Goal: Task Accomplishment & Management: Manage account settings

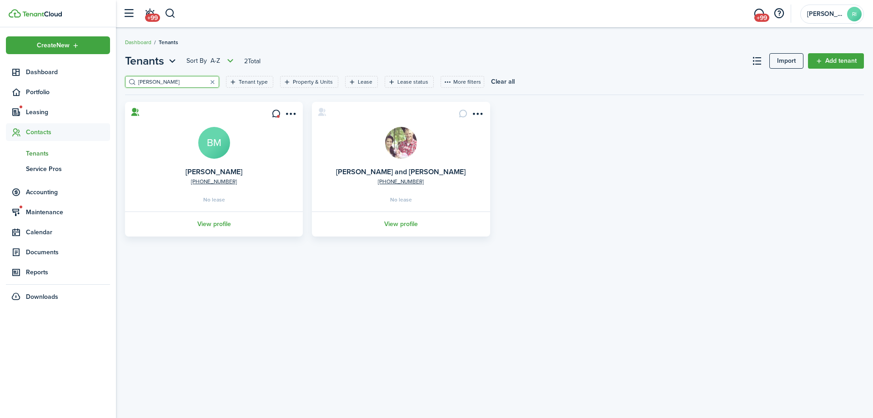
click at [38, 151] on span "Tenants" at bounding box center [68, 154] width 84 height 10
click at [206, 83] on button "button" at bounding box center [212, 81] width 13 height 13
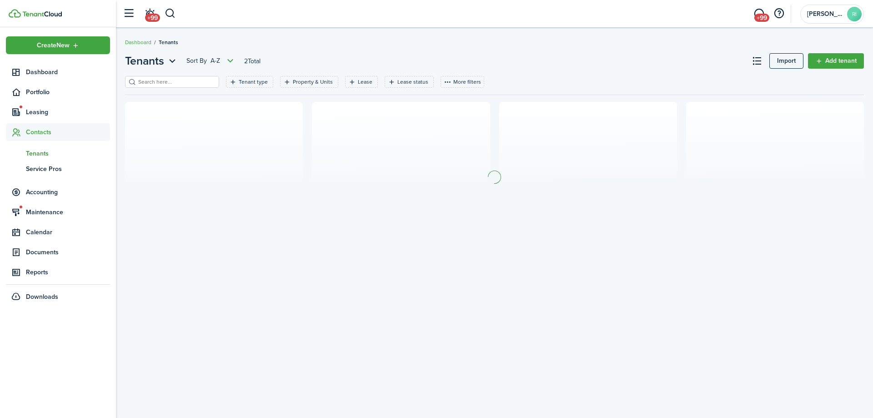
click at [181, 83] on input "search" at bounding box center [176, 82] width 80 height 9
type input "[PERSON_NAME]"
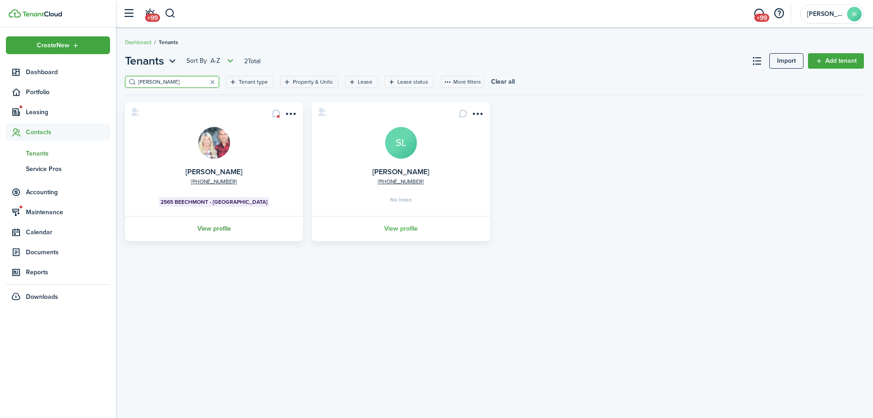
click at [206, 221] on link "View profile" at bounding box center [214, 228] width 180 height 25
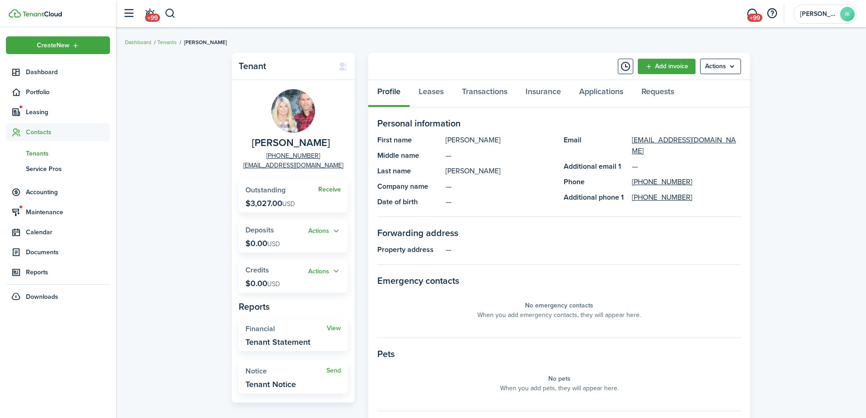
click at [333, 188] on link "Receive" at bounding box center [329, 189] width 23 height 7
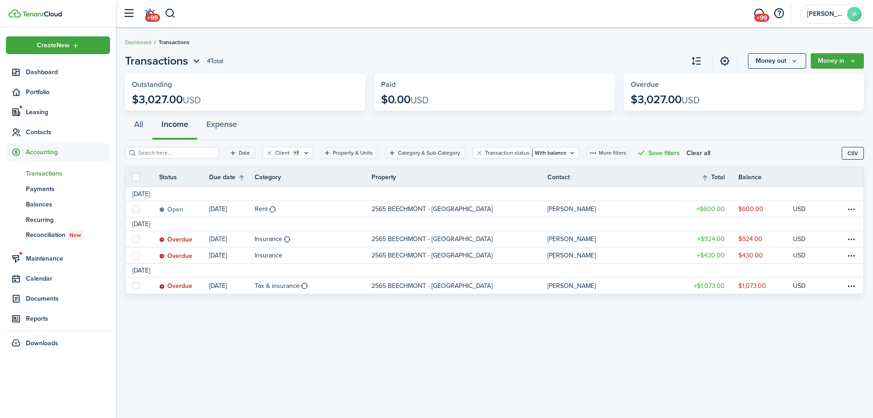
click at [268, 335] on div "Transactions 4 Total Money out Money in Outstanding $3,027.00 USD Paid $0.00 US…" at bounding box center [494, 222] width 757 height 349
click at [281, 328] on div "Transactions 4 Total Money out Money in Outstanding $3,027.00 USD Paid $0.00 US…" at bounding box center [494, 222] width 757 height 349
click at [277, 330] on div "Transactions 4 Total Money out Money in Outstanding $3,027.00 USD Paid $0.00 US…" at bounding box center [494, 222] width 757 height 349
click at [271, 321] on div "Transactions 4 Total Money out Money in Outstanding $3,027.00 USD Paid $0.00 US…" at bounding box center [494, 222] width 757 height 349
click at [580, 357] on div "Transactions 4 Total Money out Money in Outstanding $3,027.00 USD Paid $0.00 US…" at bounding box center [494, 222] width 757 height 349
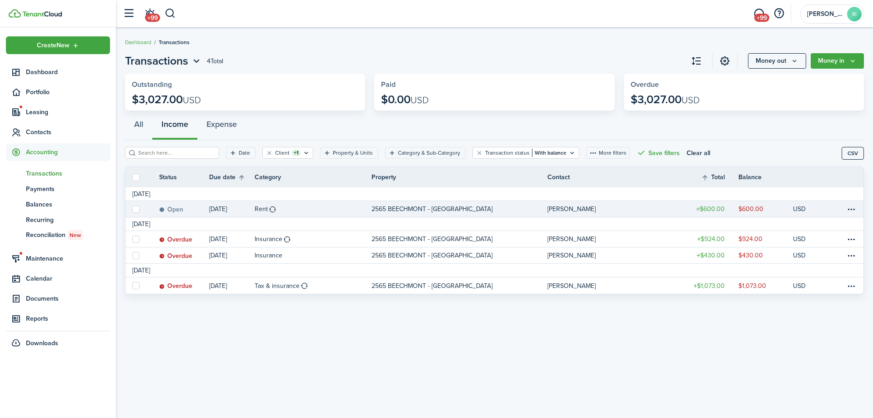
click at [139, 209] on label at bounding box center [135, 208] width 7 height 7
click at [132, 209] on input "checkbox" at bounding box center [132, 209] width 0 height 0
checkbox input "true"
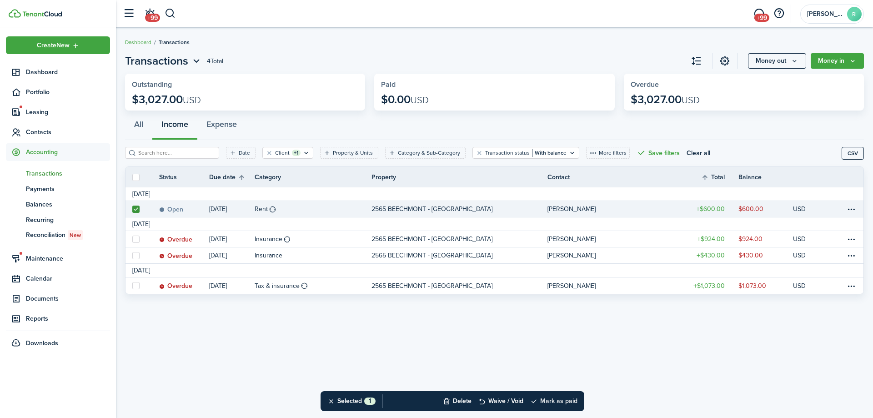
click at [567, 395] on button "Mark as paid" at bounding box center [553, 401] width 47 height 20
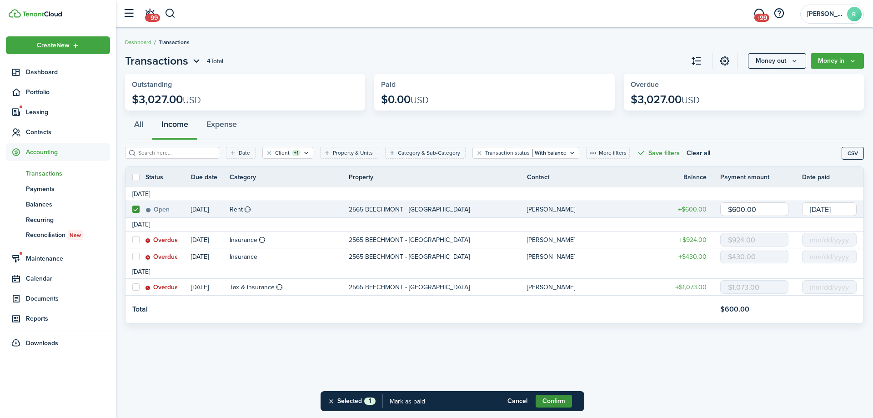
click at [560, 401] on button "Confirm" at bounding box center [554, 401] width 36 height 13
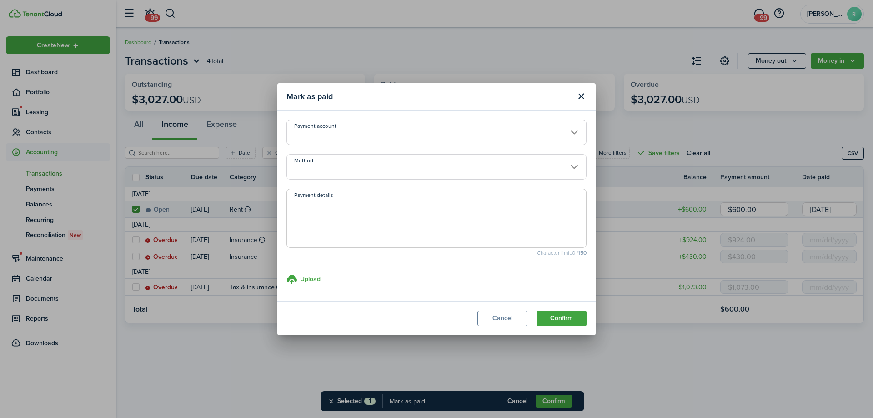
click at [403, 169] on input "Method" at bounding box center [436, 166] width 300 height 25
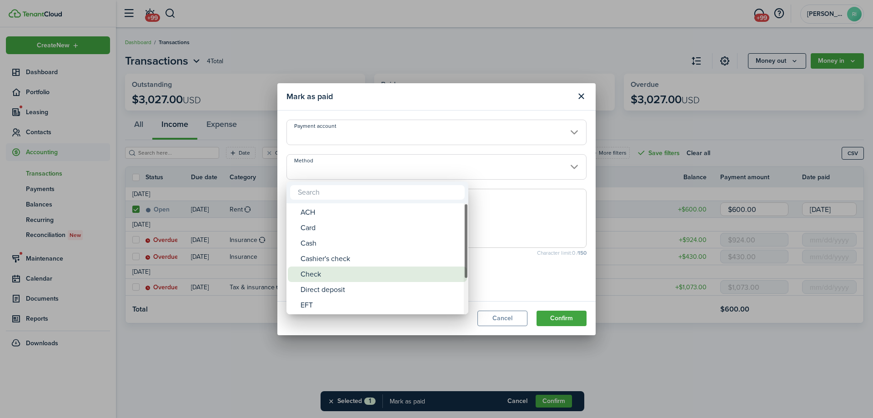
click at [352, 273] on div "Check" at bounding box center [381, 273] width 161 height 15
type input "Check"
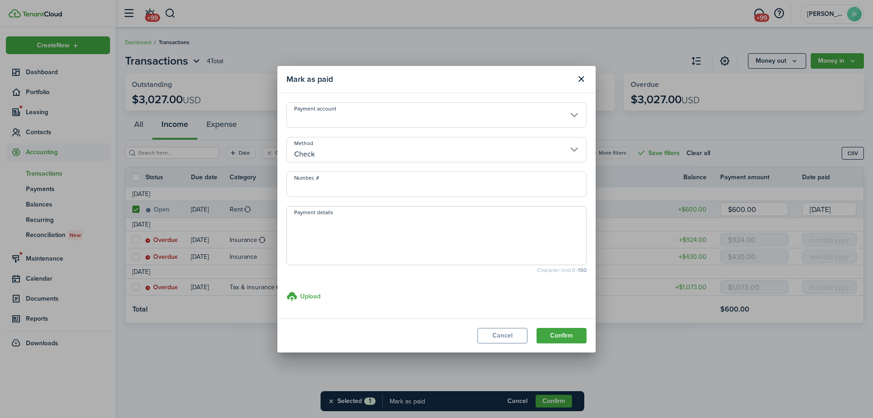
click at [378, 186] on input "Number, #" at bounding box center [436, 183] width 300 height 25
type input "1660"
click at [559, 330] on button "Confirm" at bounding box center [561, 335] width 50 height 15
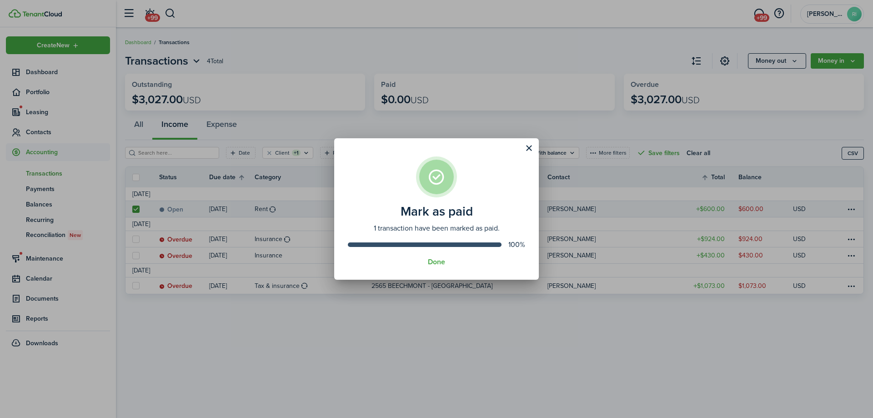
click at [438, 267] on assembled-view "Mark as paid 1 transaction have been marked as paid. 100% Done" at bounding box center [436, 209] width 205 height 142
click at [438, 265] on button "Done" at bounding box center [436, 262] width 17 height 8
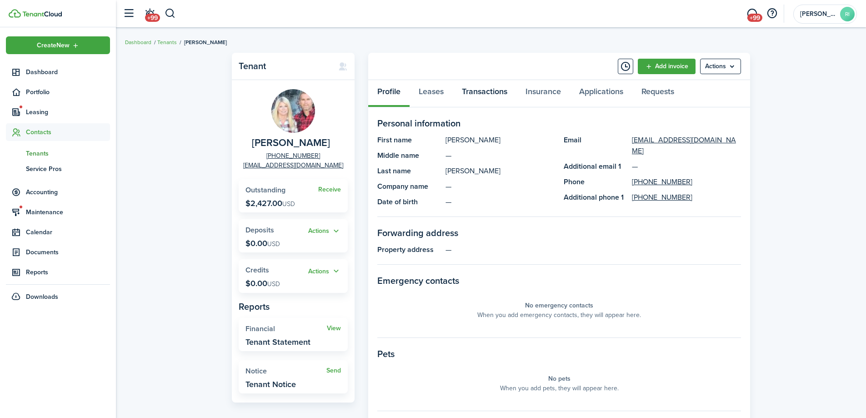
click at [483, 89] on link "Transactions" at bounding box center [485, 93] width 64 height 27
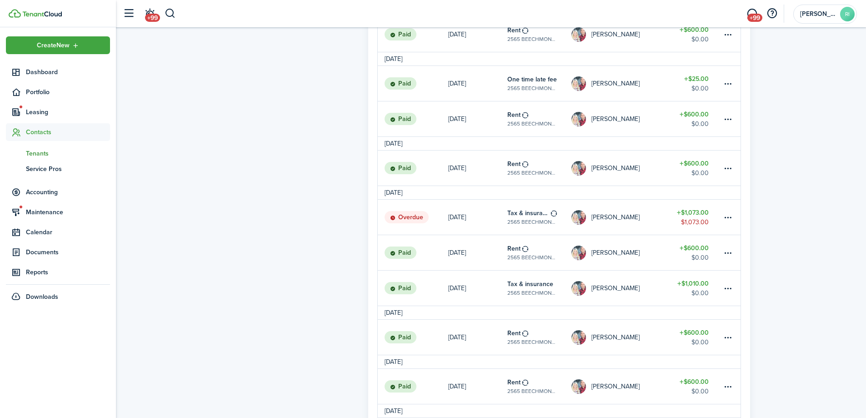
scroll to position [606, 0]
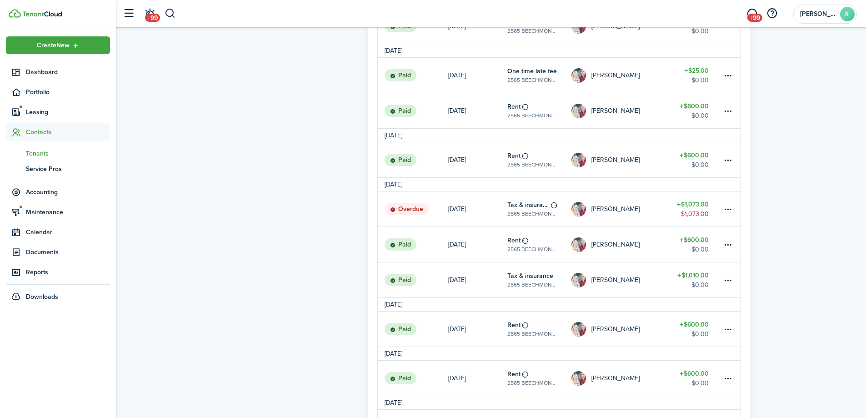
click at [489, 287] on link "[DATE]" at bounding box center [477, 279] width 59 height 35
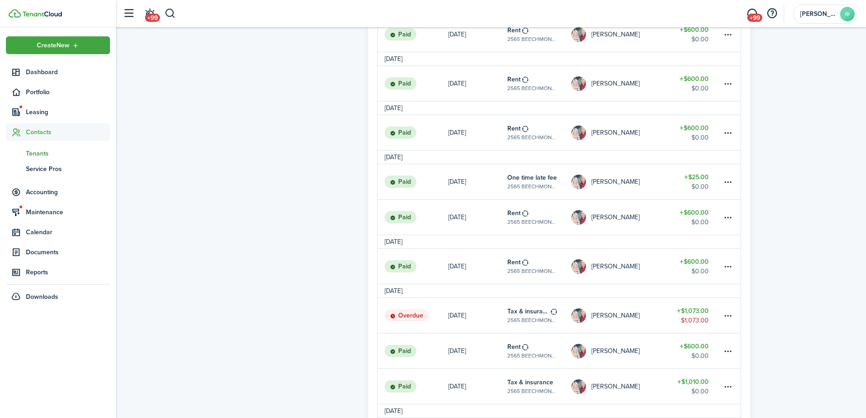
scroll to position [606, 0]
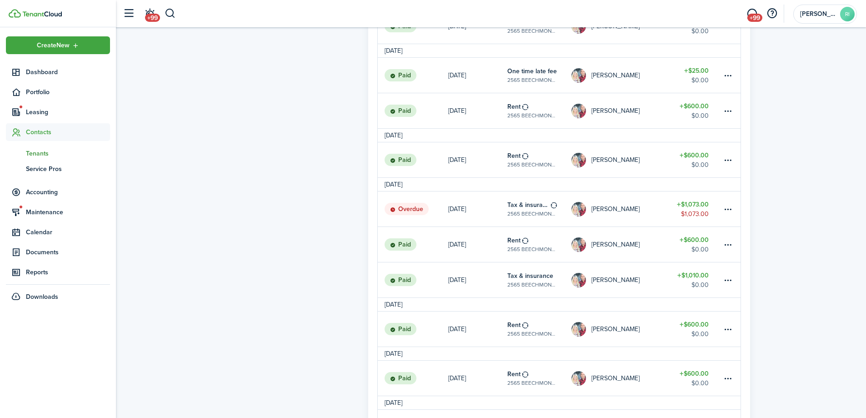
click at [497, 220] on link "[DATE]" at bounding box center [477, 208] width 59 height 35
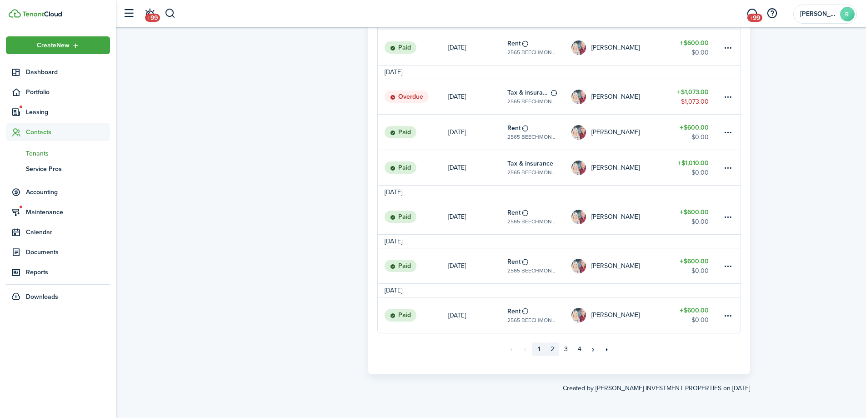
click at [552, 348] on link "2" at bounding box center [553, 349] width 14 height 14
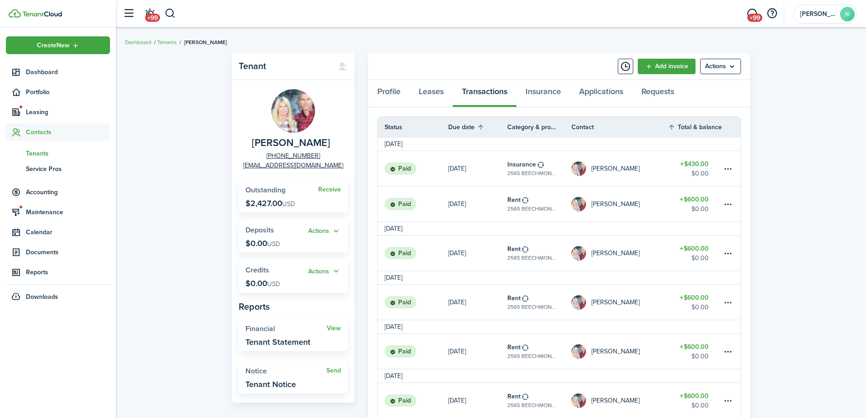
click at [441, 175] on link "Paid" at bounding box center [413, 168] width 70 height 35
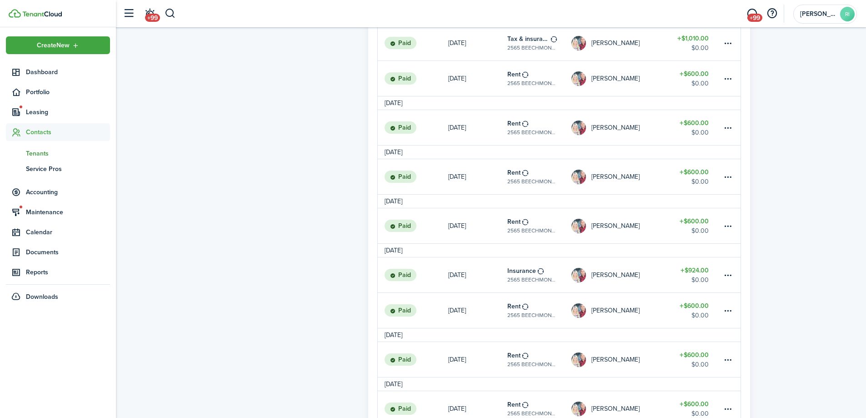
scroll to position [746, 0]
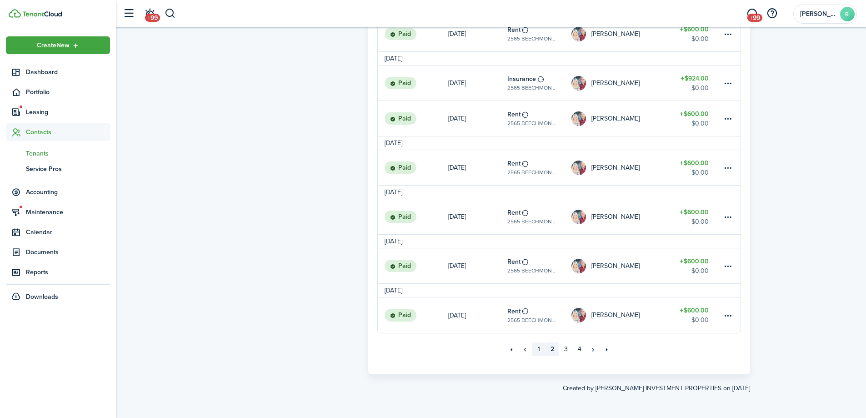
click at [537, 352] on link "1" at bounding box center [539, 349] width 14 height 14
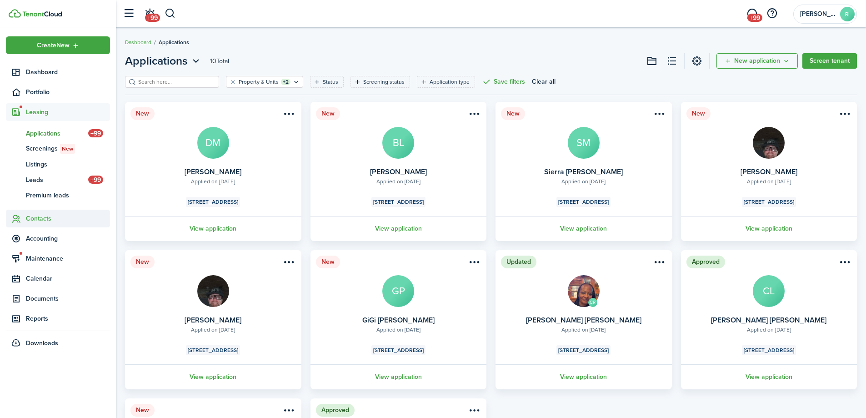
click at [40, 214] on span "Contacts" at bounding box center [68, 219] width 84 height 10
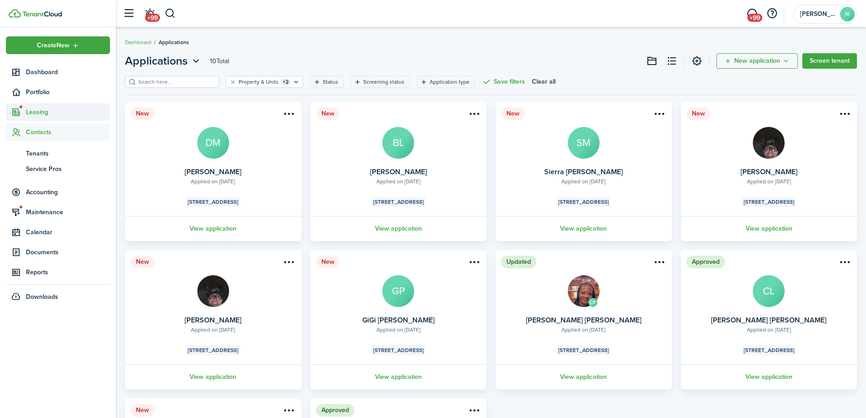
click at [37, 110] on span "Leasing" at bounding box center [68, 112] width 84 height 10
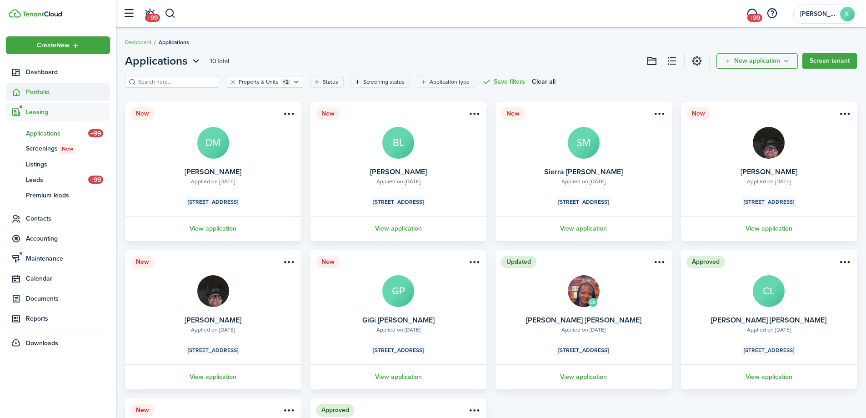
click at [41, 96] on span "Portfolio" at bounding box center [68, 92] width 84 height 10
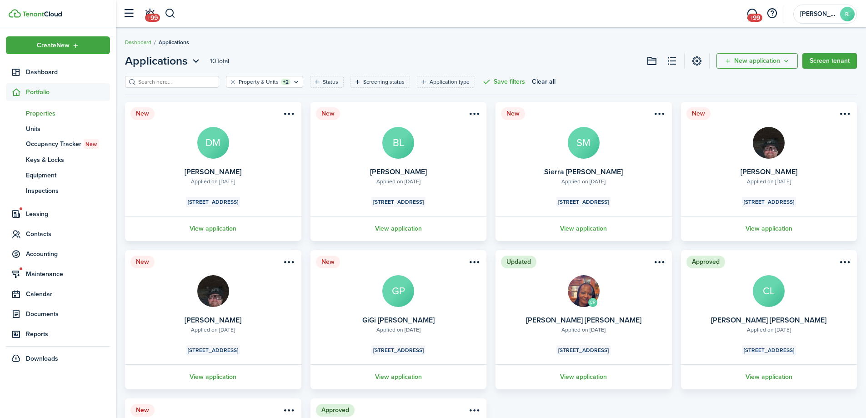
click at [47, 114] on span "Properties" at bounding box center [68, 114] width 84 height 10
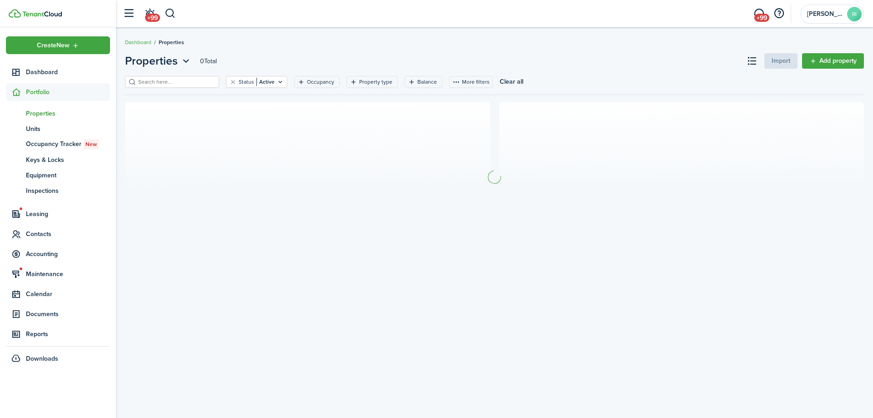
click at [158, 75] on header-page "Properties 0 Total Import Add property" at bounding box center [494, 64] width 739 height 23
click at [161, 80] on input "search" at bounding box center [176, 82] width 80 height 9
type input "942"
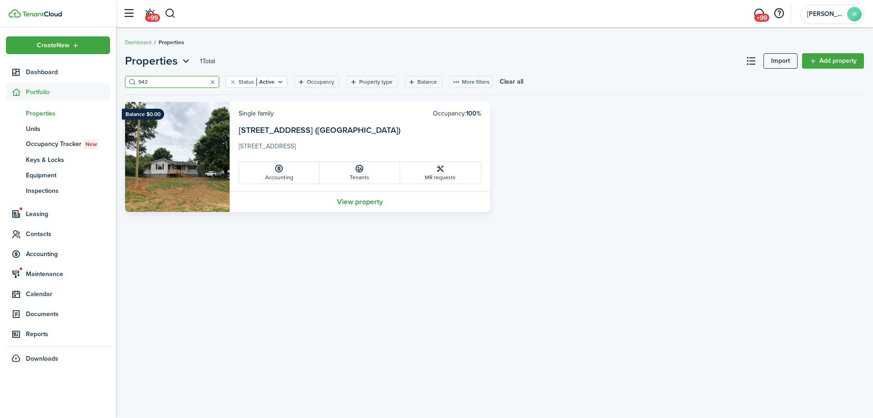
click at [365, 200] on link "View property" at bounding box center [360, 201] width 261 height 20
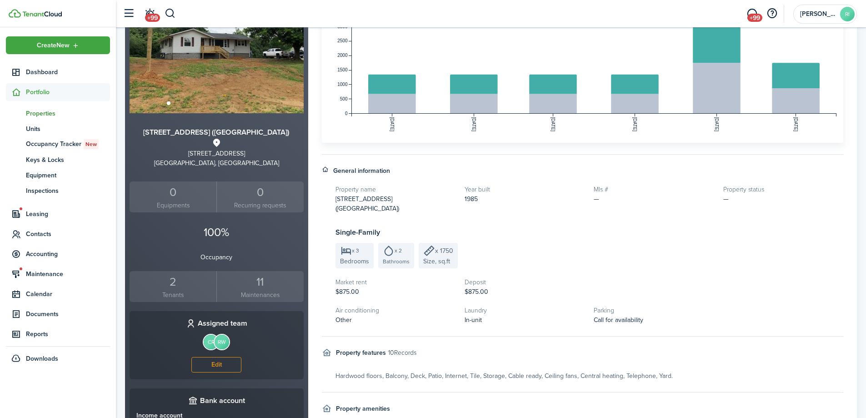
scroll to position [151, 0]
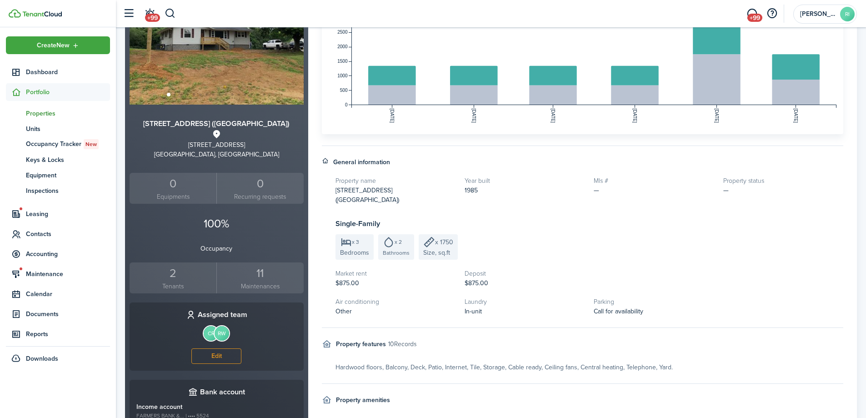
click at [172, 274] on div "2" at bounding box center [173, 273] width 82 height 17
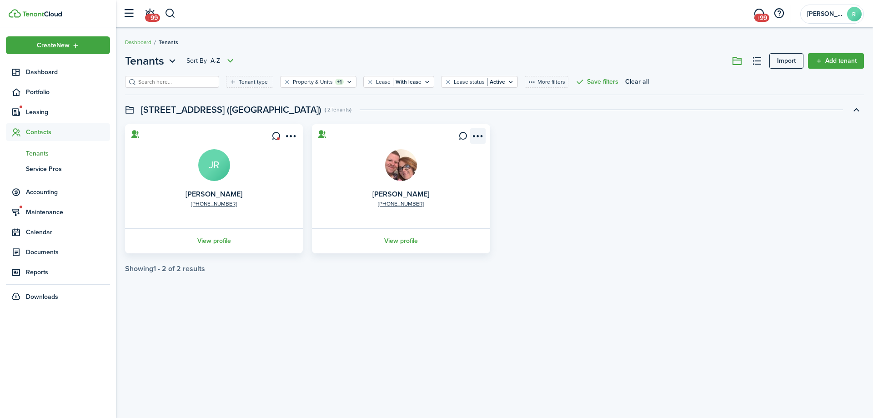
click at [478, 135] on menu-btn-icon "Open menu" at bounding box center [477, 135] width 15 height 15
click at [345, 271] on swimlane-page-total "Showing 1 - 2 of 2 results" at bounding box center [494, 269] width 739 height 8
click at [392, 241] on link "View profile" at bounding box center [401, 240] width 180 height 25
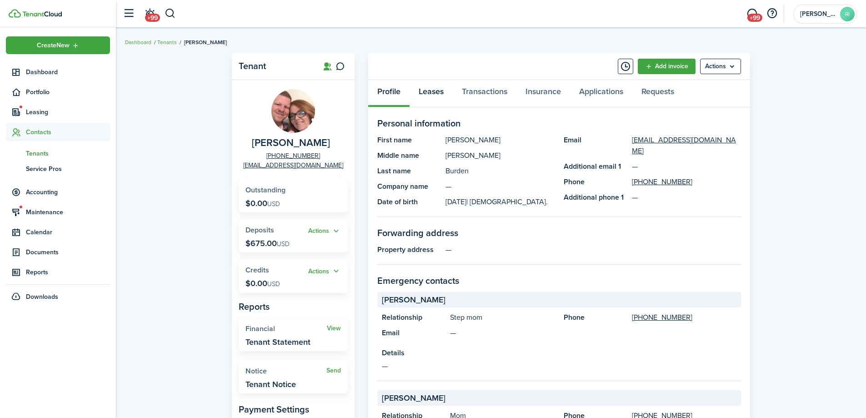
click at [432, 90] on link "Leases" at bounding box center [431, 93] width 43 height 27
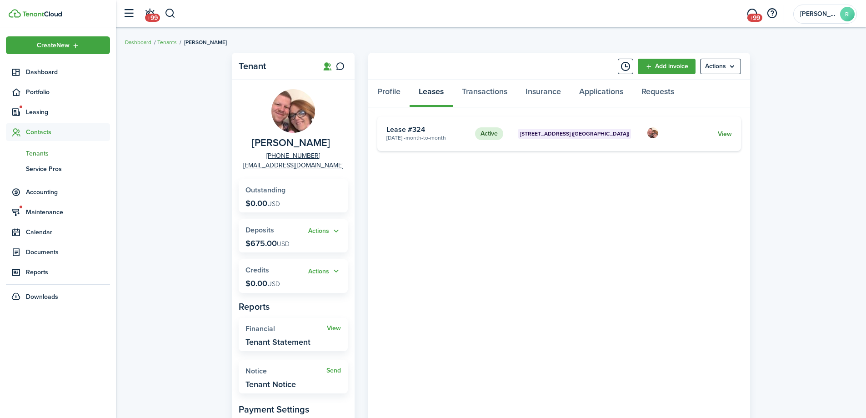
click at [717, 135] on card-footer "View" at bounding box center [702, 134] width 60 height 10
click at [726, 133] on link "View" at bounding box center [725, 134] width 14 height 10
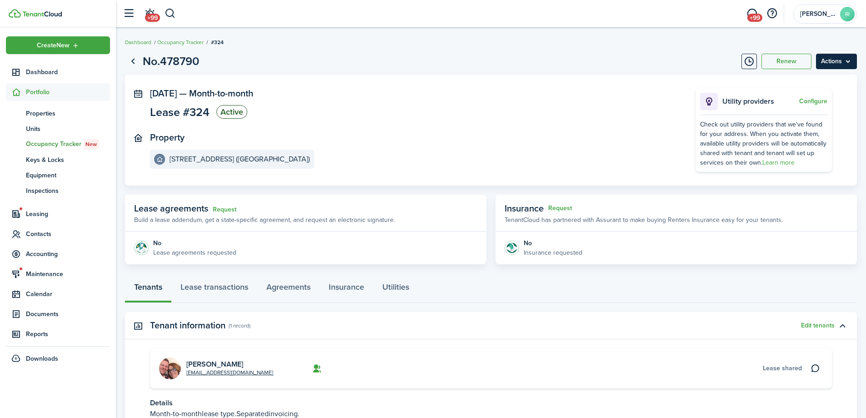
click at [835, 64] on menu-btn "Actions" at bounding box center [836, 61] width 41 height 15
click at [814, 114] on link "End Lease" at bounding box center [817, 112] width 80 height 15
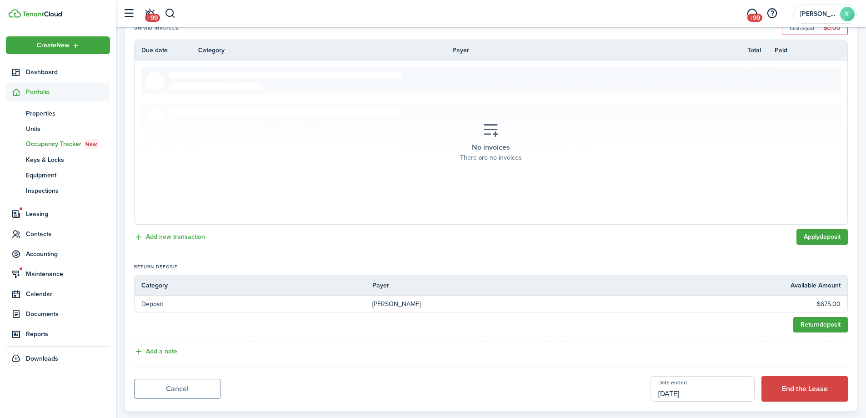
scroll to position [209, 0]
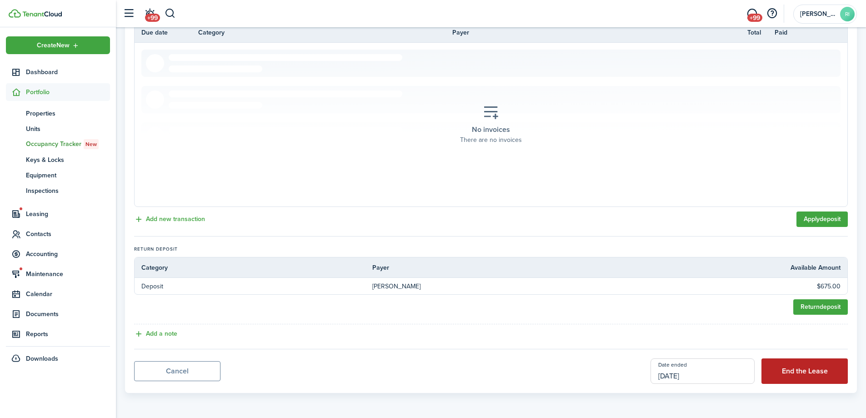
click at [816, 375] on button "End the Lease" at bounding box center [805, 370] width 86 height 25
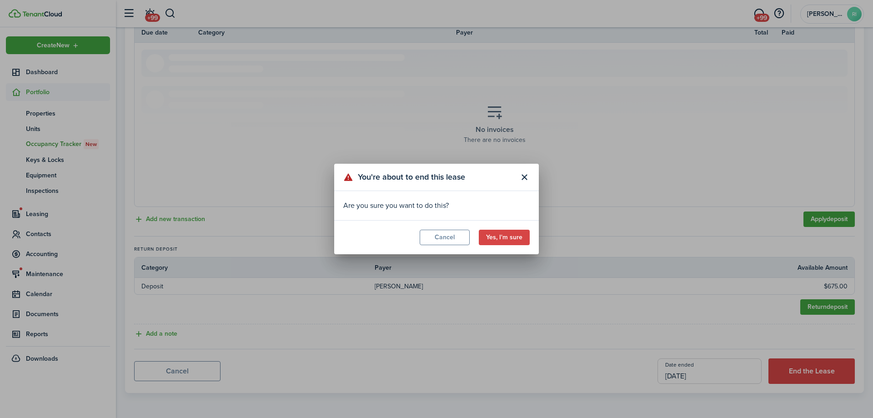
click at [508, 228] on modal-footer "Cancel Yes, I'm sure" at bounding box center [436, 237] width 205 height 34
click at [510, 234] on button "Yes, I'm sure" at bounding box center [504, 237] width 51 height 15
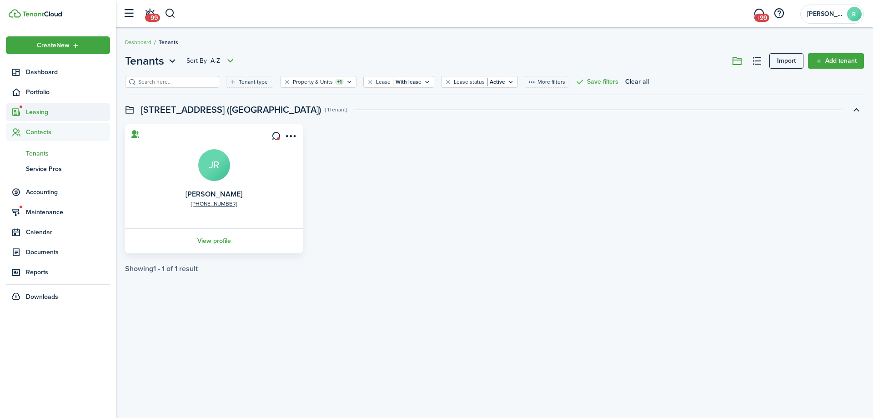
click at [45, 114] on span "Leasing" at bounding box center [68, 112] width 84 height 10
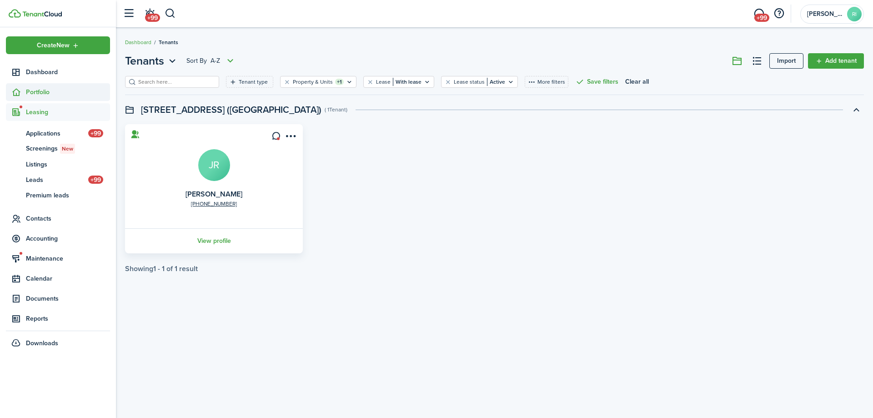
click at [38, 87] on span "Portfolio" at bounding box center [58, 92] width 104 height 18
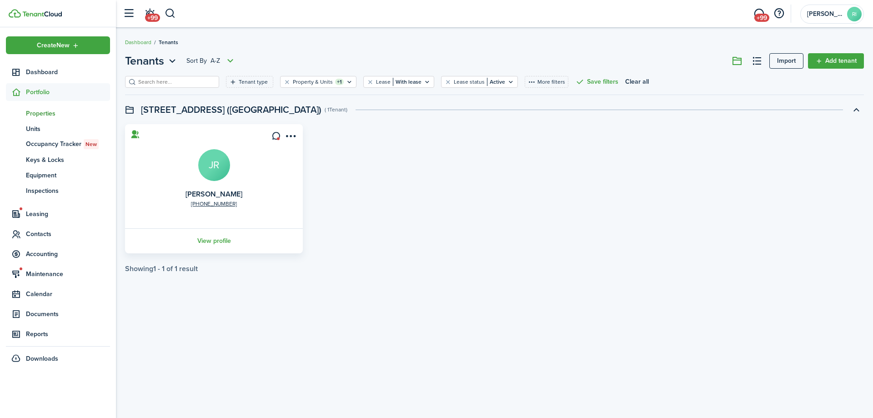
click at [46, 114] on span "Properties" at bounding box center [68, 114] width 84 height 10
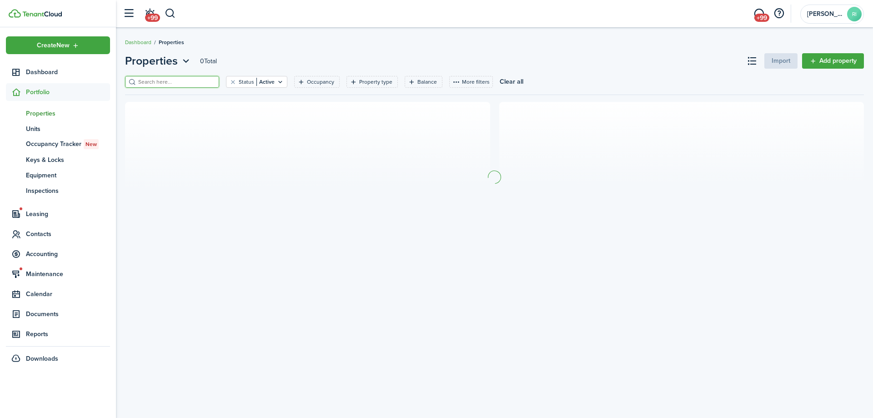
click at [157, 84] on input "search" at bounding box center [176, 82] width 80 height 9
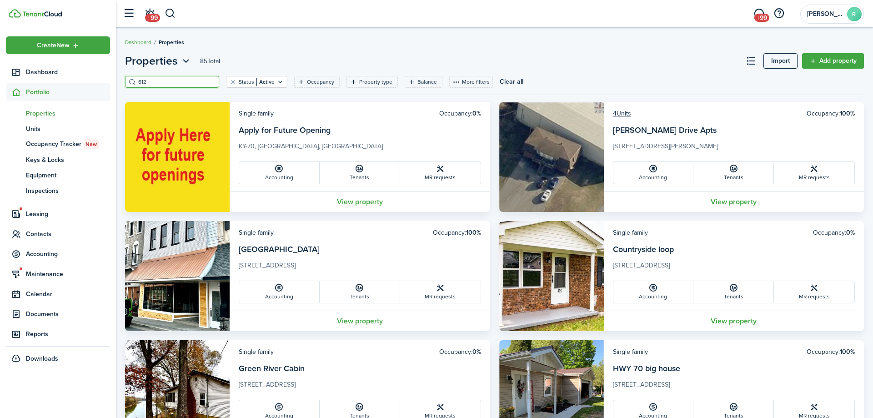
type input "612"
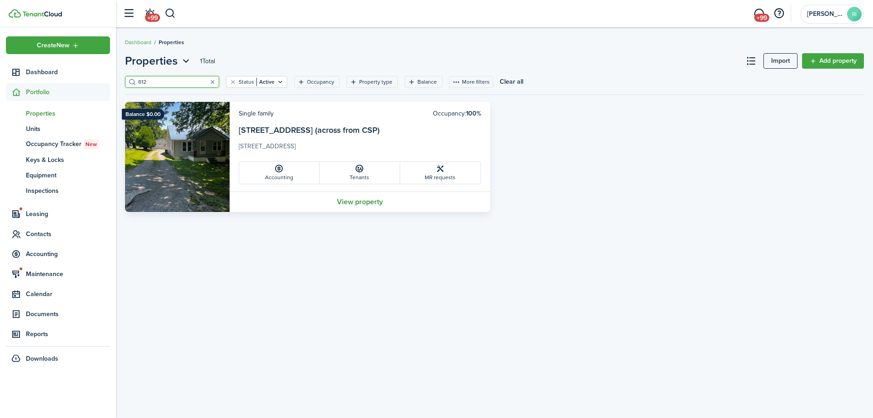
click at [368, 202] on link "View property" at bounding box center [360, 201] width 261 height 20
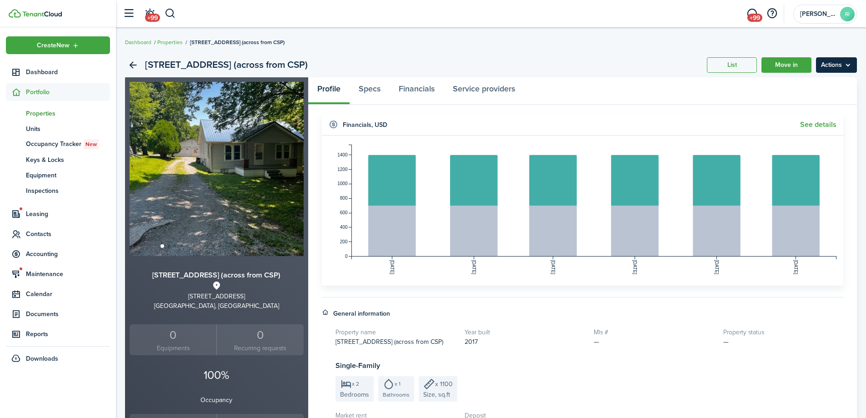
click at [838, 60] on menu-btn "Actions" at bounding box center [836, 64] width 41 height 15
click at [823, 82] on link "Edit property" at bounding box center [817, 84] width 80 height 15
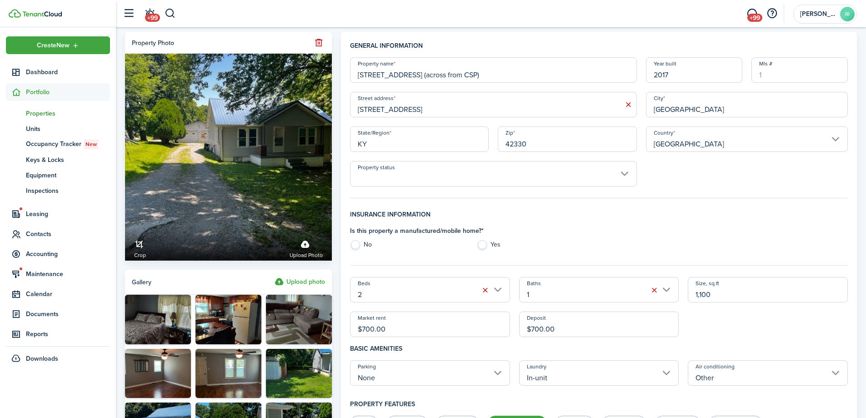
drag, startPoint x: 388, startPoint y: 328, endPoint x: 367, endPoint y: 326, distance: 21.4
click at [367, 326] on input "$700.00" at bounding box center [430, 323] width 160 height 25
type input "$750.00"
drag, startPoint x: 552, startPoint y: 326, endPoint x: 535, endPoint y: 326, distance: 17.7
click at [535, 326] on input "$700.00" at bounding box center [599, 323] width 160 height 25
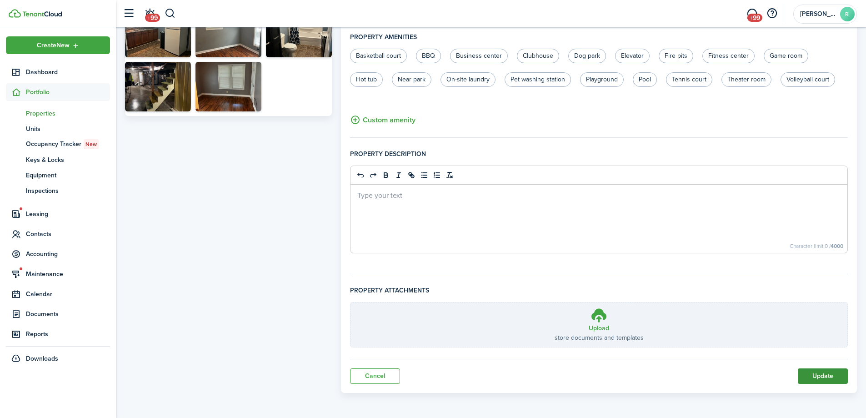
type input "$750.00"
click at [816, 369] on button "Update" at bounding box center [823, 375] width 50 height 15
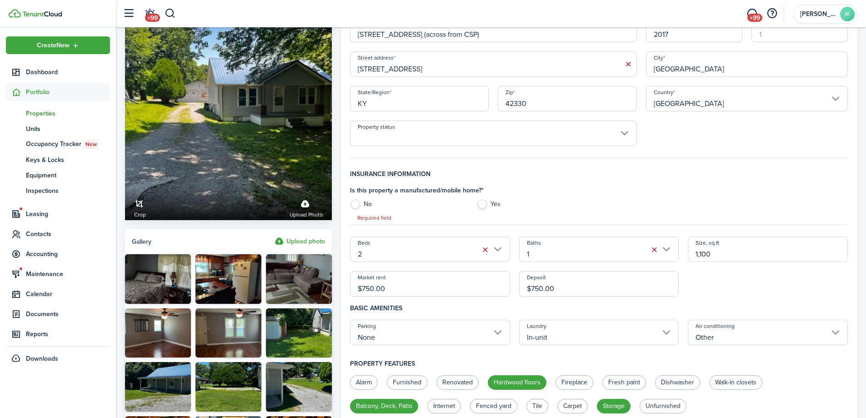
scroll to position [38, 0]
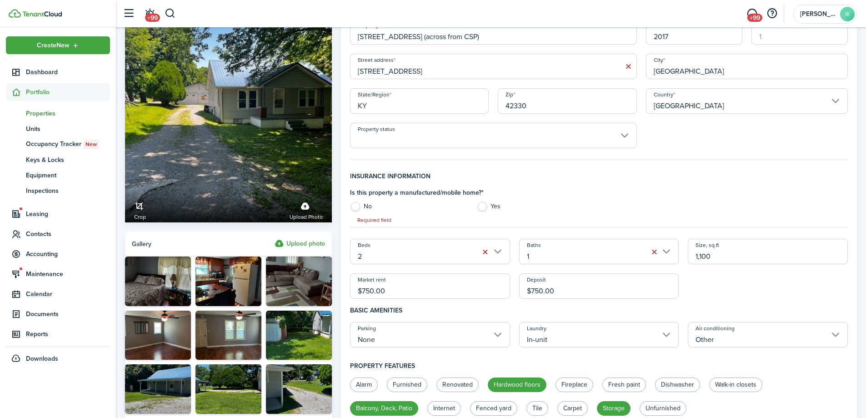
click at [354, 206] on label "No" at bounding box center [409, 209] width 118 height 14
radio input "true"
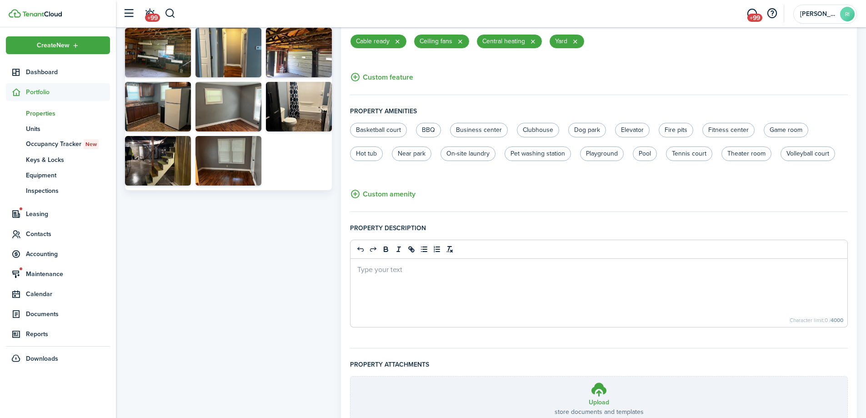
scroll to position [503, 0]
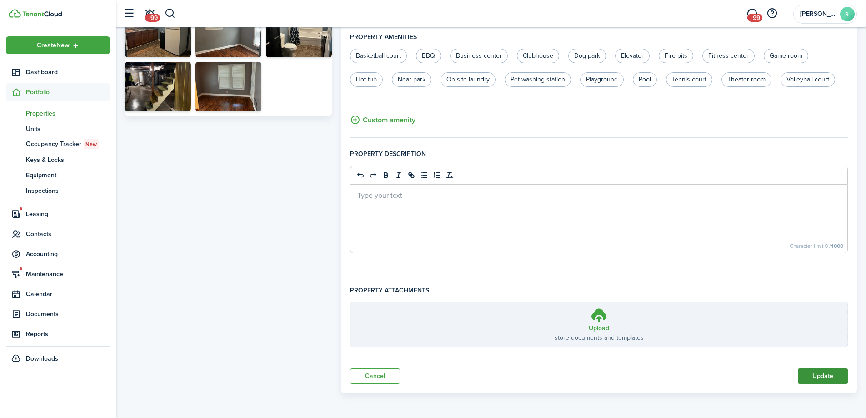
click at [824, 373] on button "Update" at bounding box center [823, 375] width 50 height 15
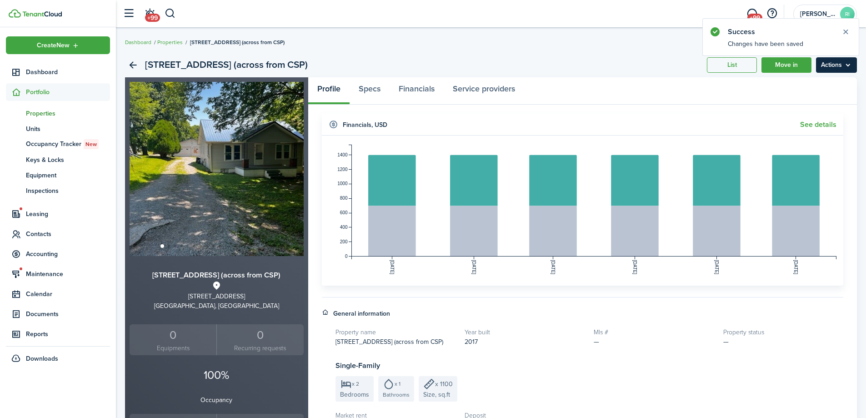
click at [848, 69] on menu-btn "Actions" at bounding box center [836, 64] width 41 height 15
click at [734, 62] on link "List" at bounding box center [732, 64] width 50 height 15
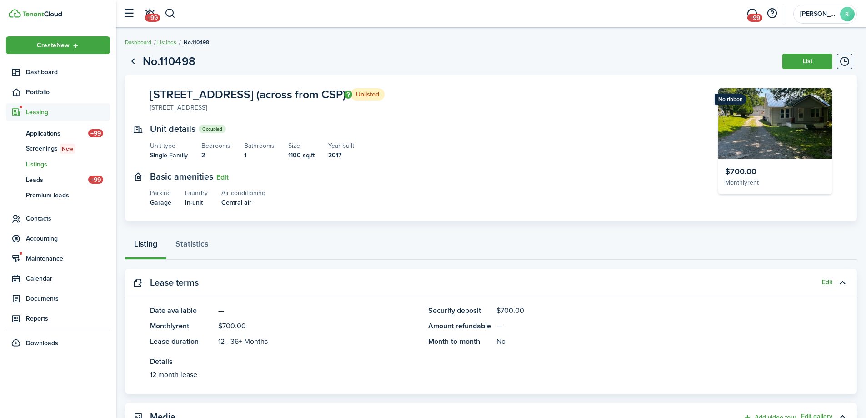
click at [828, 279] on button "Edit" at bounding box center [827, 282] width 10 height 7
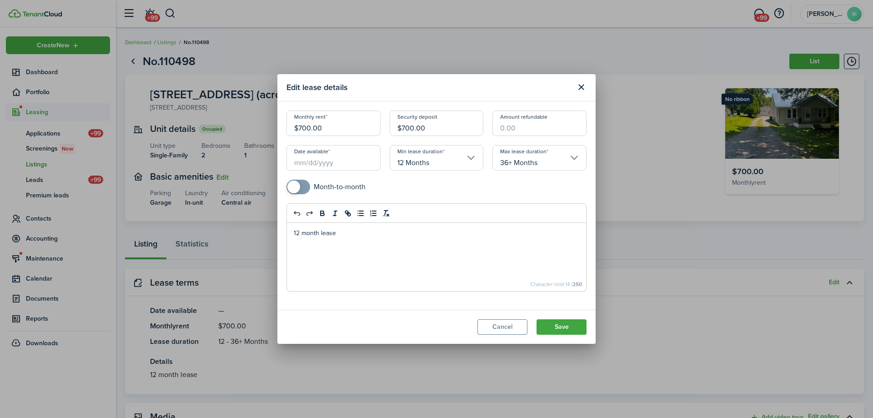
drag, startPoint x: 333, startPoint y: 129, endPoint x: 302, endPoint y: 127, distance: 31.4
click at [302, 127] on input "$700.00" at bounding box center [333, 122] width 94 height 25
type input "$750.00"
drag, startPoint x: 436, startPoint y: 130, endPoint x: 406, endPoint y: 127, distance: 30.1
click at [406, 127] on input "$700.00" at bounding box center [437, 122] width 94 height 25
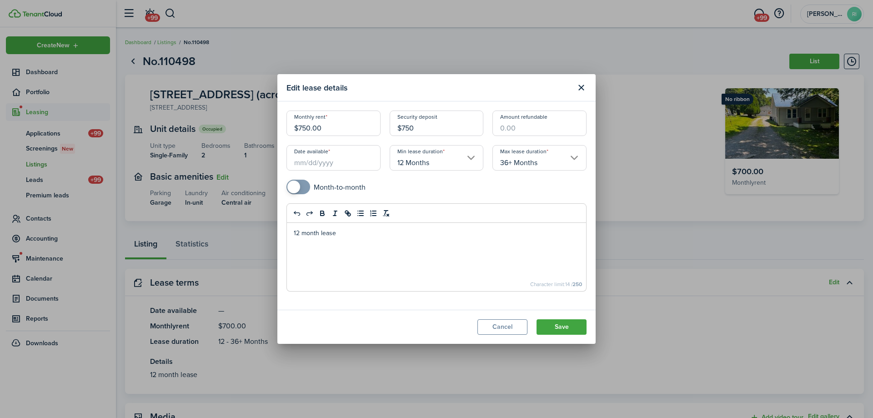
click at [353, 168] on input "Date available" at bounding box center [333, 157] width 94 height 25
type input "$750.00"
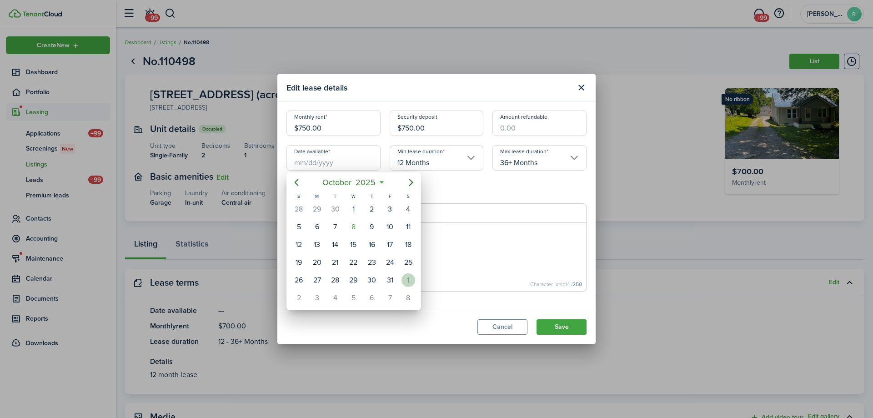
drag, startPoint x: 410, startPoint y: 274, endPoint x: 429, endPoint y: 266, distance: 20.0
click at [411, 274] on div "1" at bounding box center [408, 280] width 14 height 14
type input "11/01/2025"
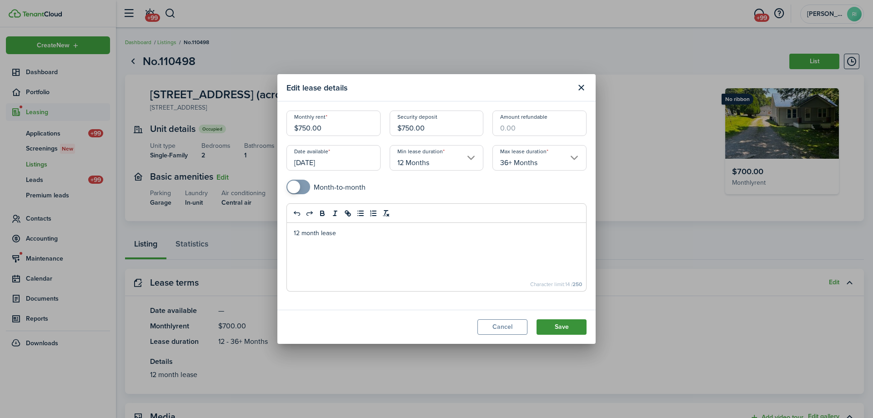
click at [583, 330] on button "Save" at bounding box center [561, 326] width 50 height 15
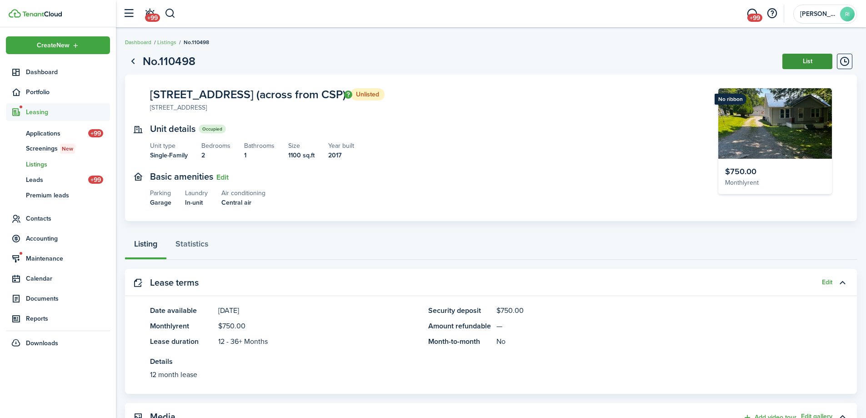
click at [807, 58] on button "List" at bounding box center [807, 61] width 50 height 15
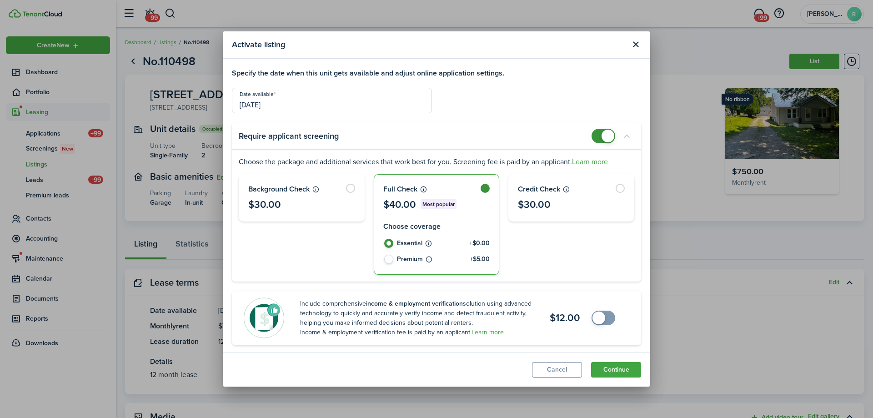
click at [299, 105] on input "11/01/2025" at bounding box center [332, 100] width 200 height 25
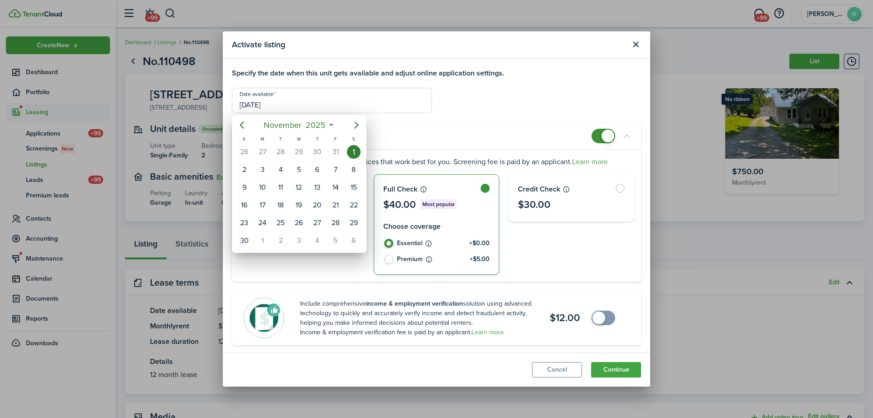
click at [461, 107] on div at bounding box center [436, 208] width 1018 height 563
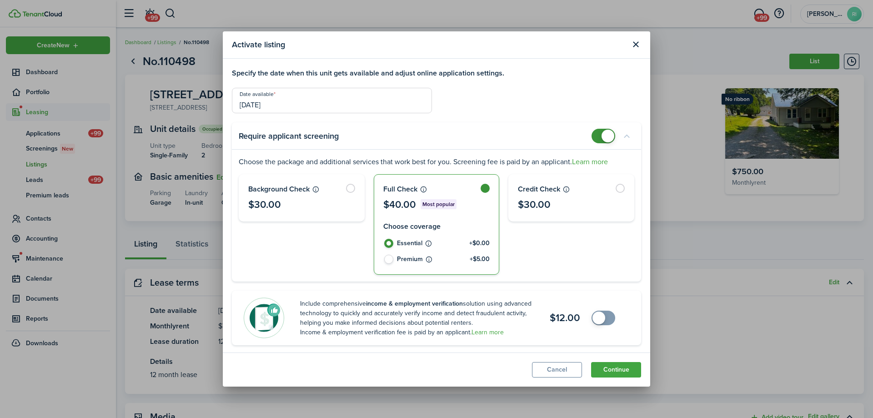
checkbox input "false"
click at [599, 139] on span at bounding box center [603, 136] width 9 height 15
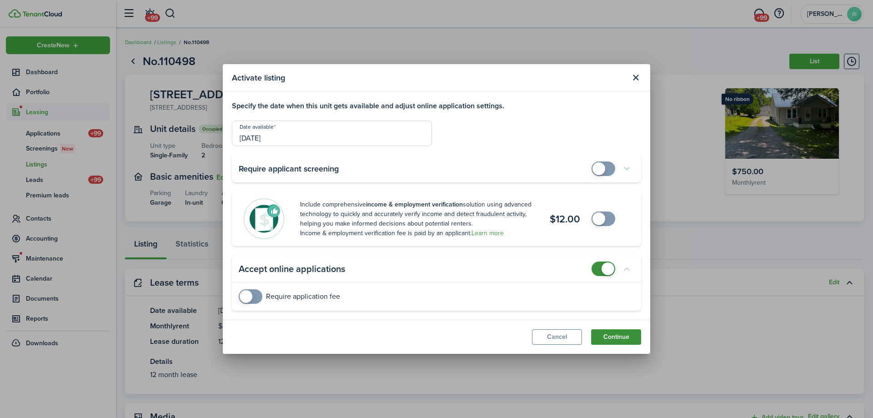
click at [620, 337] on button "Continue" at bounding box center [616, 336] width 50 height 15
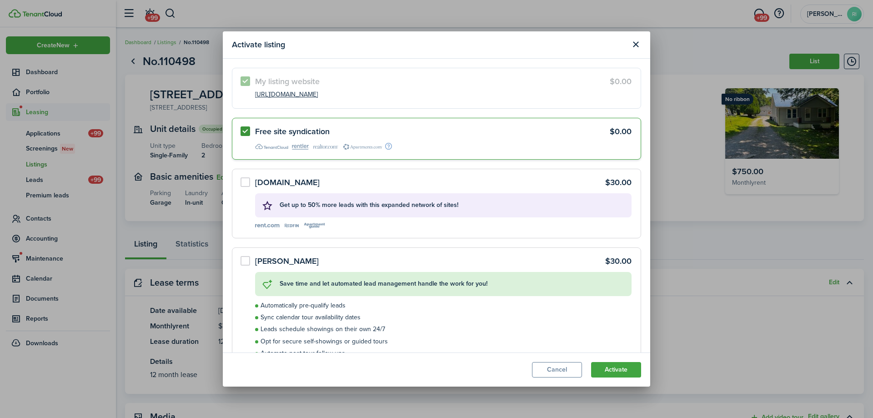
click at [246, 129] on label "Free site syndication $0.00" at bounding box center [436, 138] width 409 height 41
radio input "false"
click at [622, 363] on button "Activate" at bounding box center [616, 369] width 50 height 15
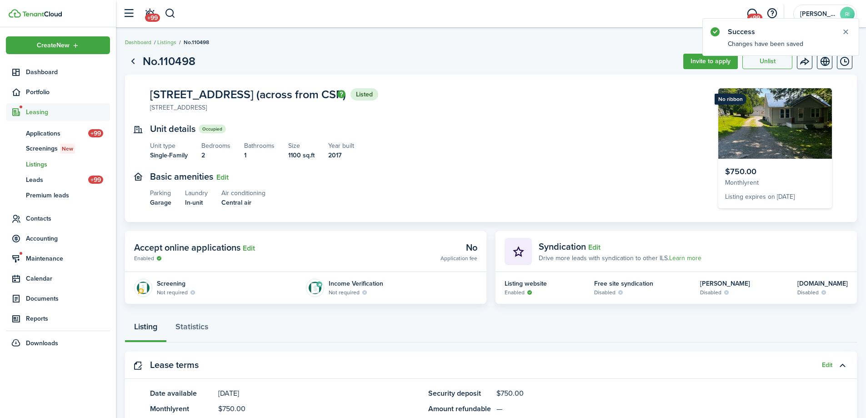
click at [540, 157] on panel-main-section "Unit details Occupied Unit type Single-Family Bedrooms 2 Bathrooms 1 Size 1100 …" at bounding box center [420, 142] width 541 height 36
